Goal: Answer question/provide support: Answer question/provide support

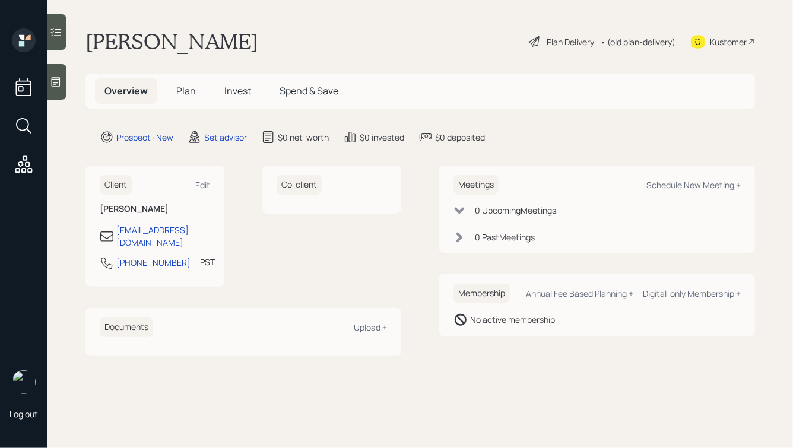
click at [54, 81] on icon at bounding box center [56, 82] width 12 height 12
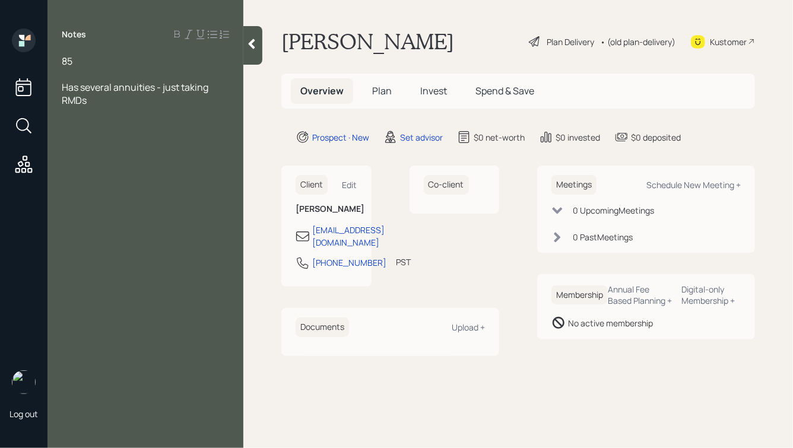
drag, startPoint x: 101, startPoint y: 101, endPoint x: 61, endPoint y: 58, distance: 58.8
click at [62, 59] on div "85 Has several annuities - just taking RMDs" at bounding box center [145, 81] width 167 height 52
click at [94, 77] on div at bounding box center [145, 74] width 167 height 13
click at [126, 104] on div "Has several annuities - just taking RMDs" at bounding box center [145, 94] width 167 height 26
click at [183, 61] on div "85" at bounding box center [145, 61] width 167 height 13
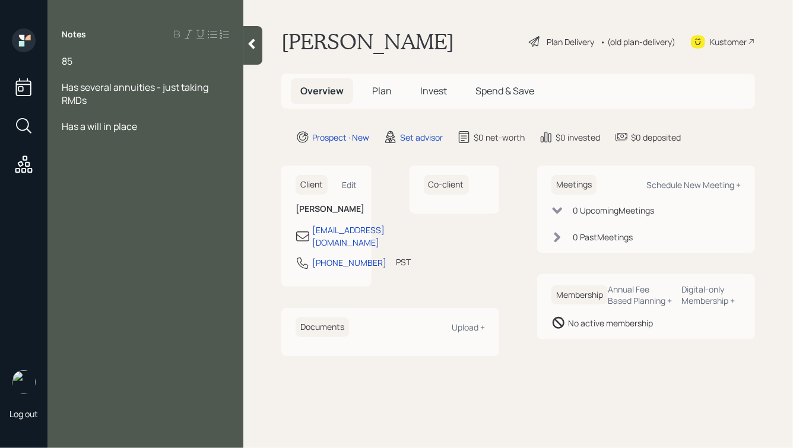
click at [253, 41] on icon at bounding box center [252, 44] width 7 height 10
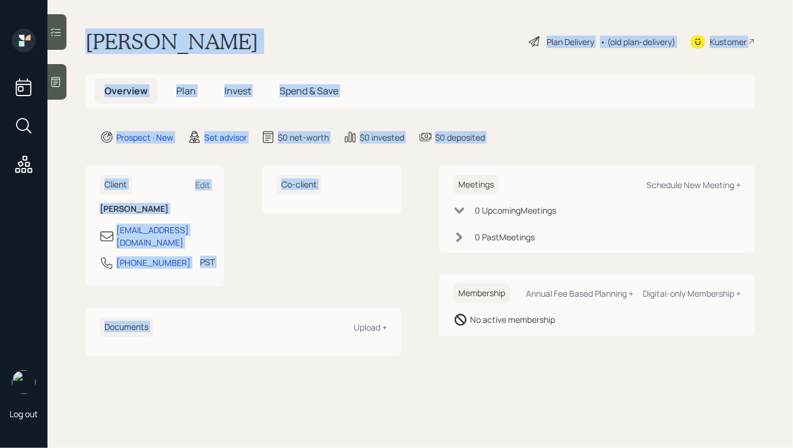
drag, startPoint x: 81, startPoint y: 28, endPoint x: 396, endPoint y: 310, distance: 422.3
click at [396, 310] on main "[PERSON_NAME] Plan Delivery • (old plan-delivery) Kustomer Overview Plan Invest…" at bounding box center [419, 224] width 745 height 448
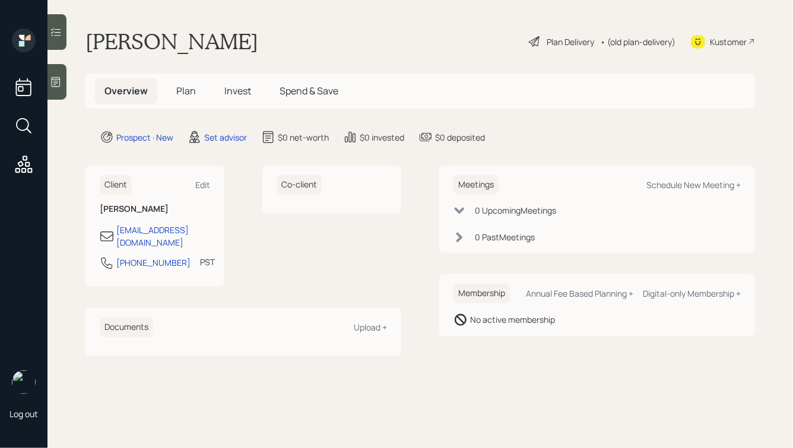
click at [431, 319] on div "Client Edit [PERSON_NAME] [EMAIL_ADDRESS][DOMAIN_NAME] [PHONE_NUMBER] PST Curre…" at bounding box center [419, 261] width 669 height 190
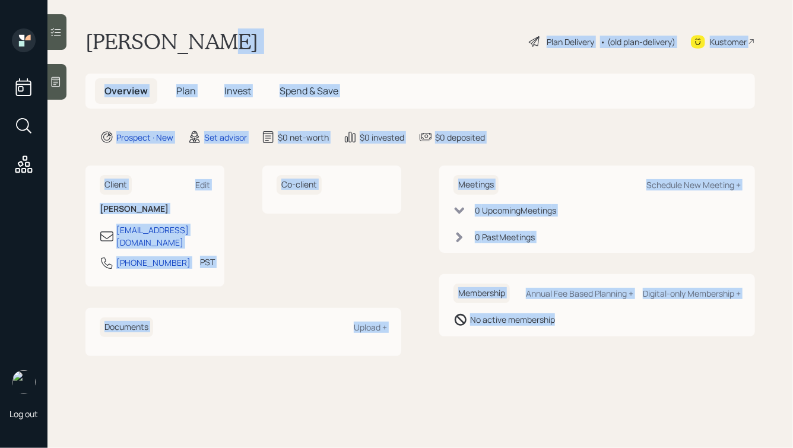
drag, startPoint x: 564, startPoint y: 359, endPoint x: 352, endPoint y: 40, distance: 383.4
click at [352, 40] on main "[PERSON_NAME] Plan Delivery • (old plan-delivery) Kustomer Overview Plan Invest…" at bounding box center [419, 224] width 745 height 448
click at [278, 43] on div "[PERSON_NAME] Plan Delivery • (old plan-delivery) Kustomer" at bounding box center [419, 41] width 669 height 26
drag, startPoint x: 83, startPoint y: 39, endPoint x: 600, endPoint y: 408, distance: 635.9
click at [600, 408] on main "[PERSON_NAME] Plan Delivery • (old plan-delivery) Kustomer Overview Plan Invest…" at bounding box center [419, 224] width 745 height 448
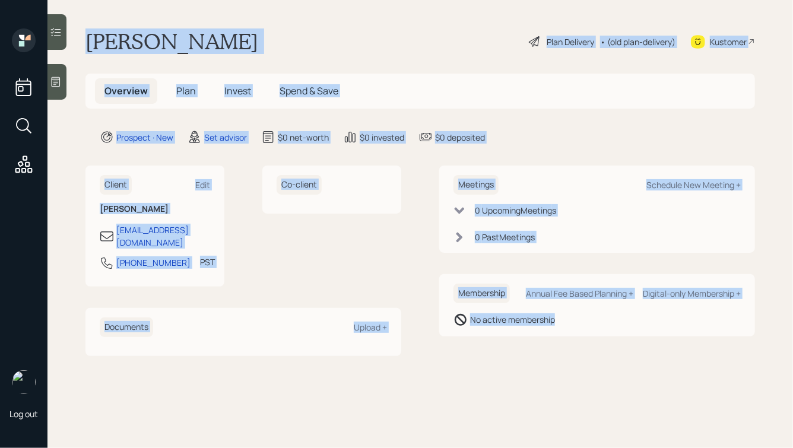
click at [562, 377] on main "[PERSON_NAME] Plan Delivery • (old plan-delivery) Kustomer Overview Plan Invest…" at bounding box center [419, 224] width 745 height 448
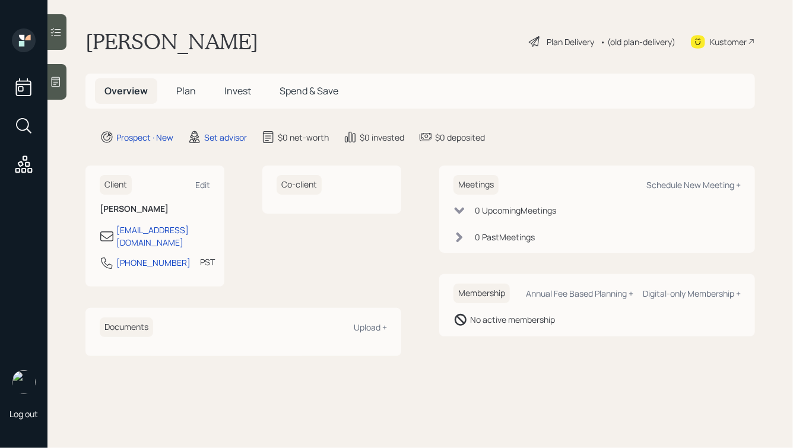
click at [54, 68] on div at bounding box center [56, 82] width 19 height 36
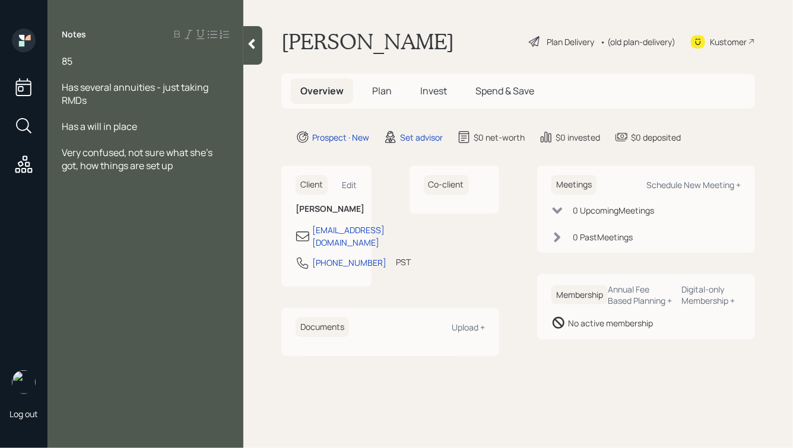
click at [262, 43] on div at bounding box center [252, 45] width 19 height 39
